Goal: Transaction & Acquisition: Purchase product/service

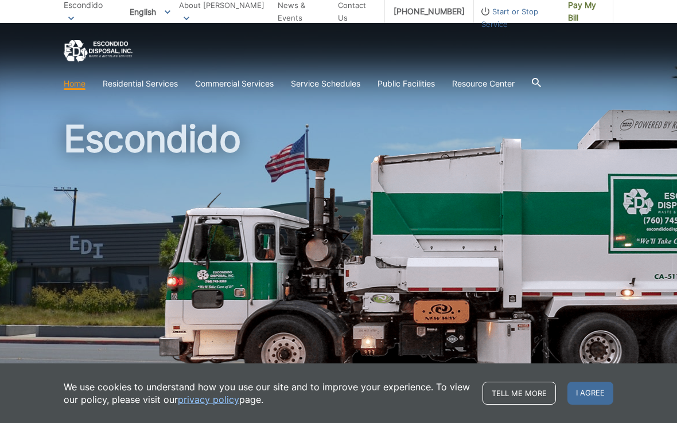
click at [140, 80] on link "Residential Services" at bounding box center [140, 83] width 75 height 13
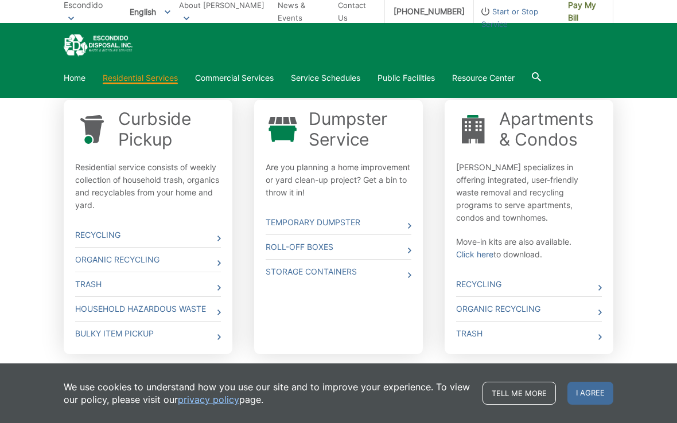
scroll to position [358, 0]
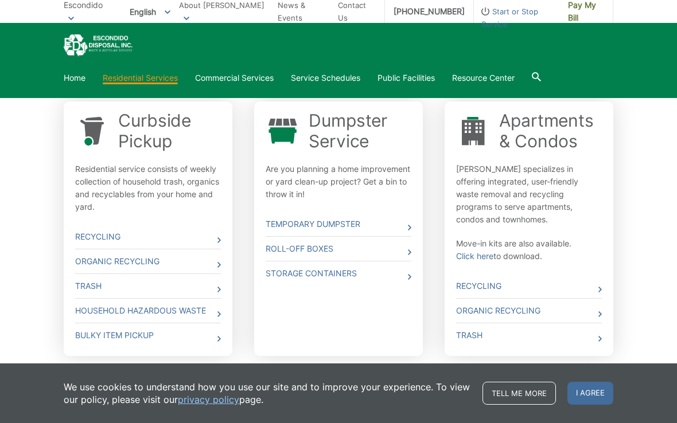
click at [69, 81] on link "Home" at bounding box center [75, 78] width 22 height 13
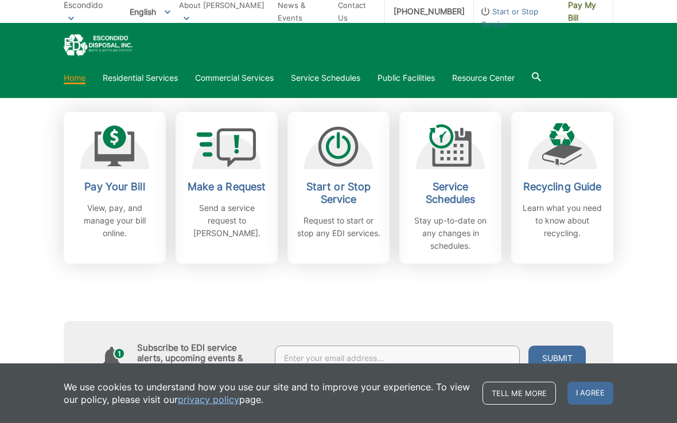
scroll to position [310, 0]
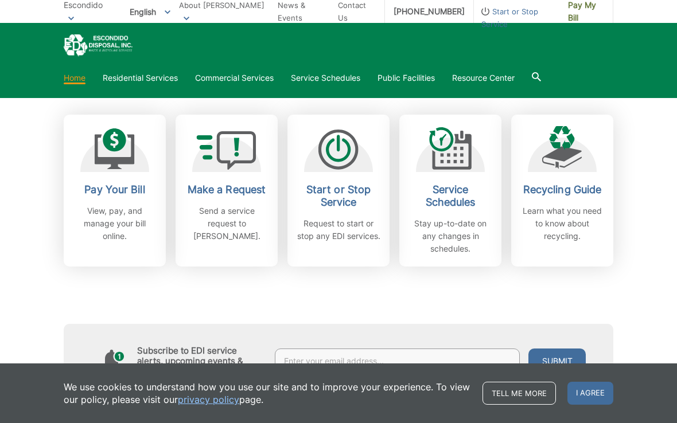
click at [134, 186] on h2 "Pay Your Bill" at bounding box center [114, 190] width 85 height 13
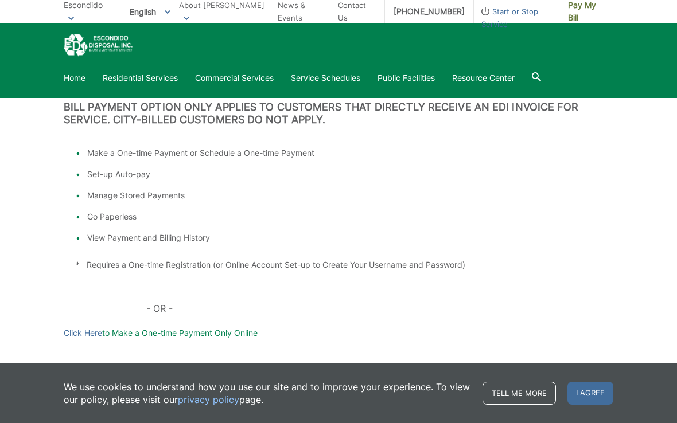
scroll to position [274, 0]
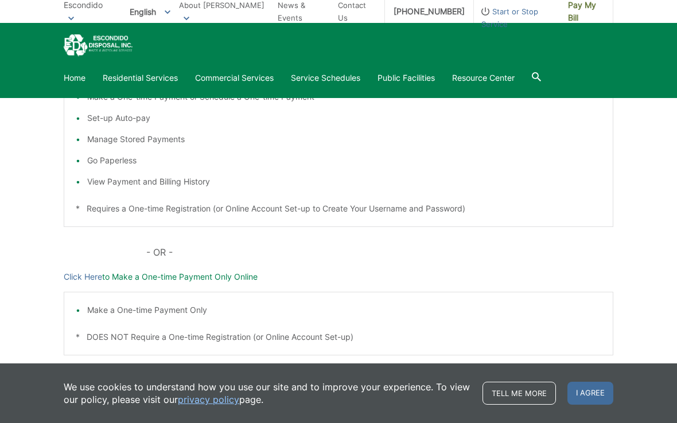
click at [202, 278] on p "Click Here to Make a One-time Payment Only Online" at bounding box center [338, 277] width 549 height 13
click at [159, 276] on p "Click Here to Make a One-time Payment Only Online" at bounding box center [338, 277] width 549 height 13
click at [86, 282] on link "Click Here" at bounding box center [83, 277] width 38 height 13
